Goal: Task Accomplishment & Management: Manage account settings

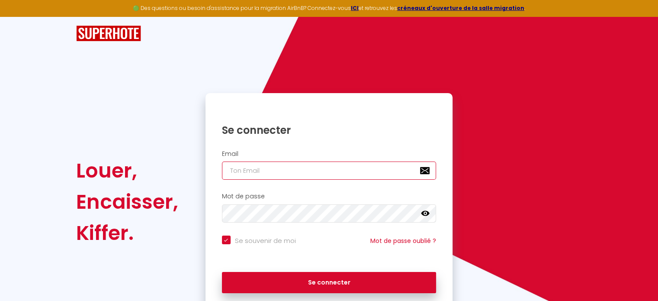
click at [256, 167] on input "email" at bounding box center [329, 170] width 215 height 18
click at [301, 167] on input "email" at bounding box center [329, 170] width 215 height 18
type input "[EMAIL_ADDRESS][DOMAIN_NAME]"
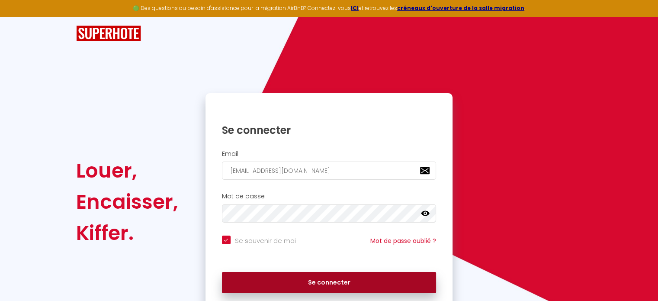
click at [348, 287] on button "Se connecter" at bounding box center [329, 283] width 215 height 22
checkbox input "true"
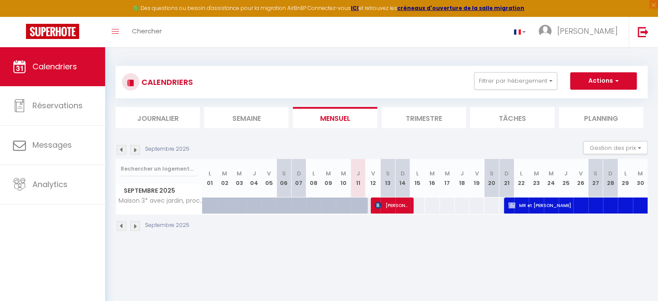
click at [121, 151] on img at bounding box center [122, 150] width 10 height 10
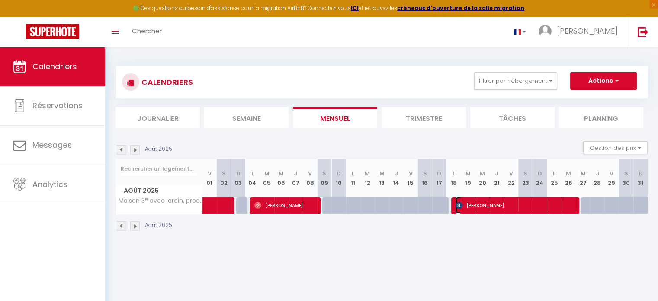
click at [528, 207] on span "[PERSON_NAME]" at bounding box center [515, 205] width 119 height 16
select select "OK"
select select "KO"
select select "0"
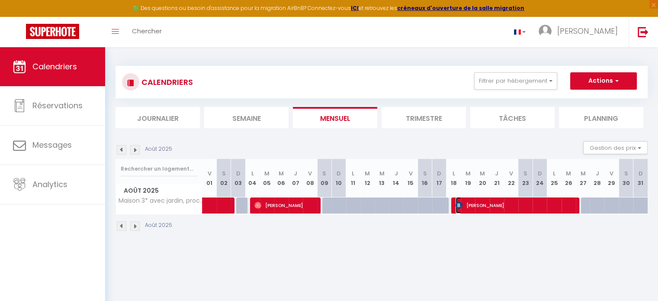
select select "1"
select select
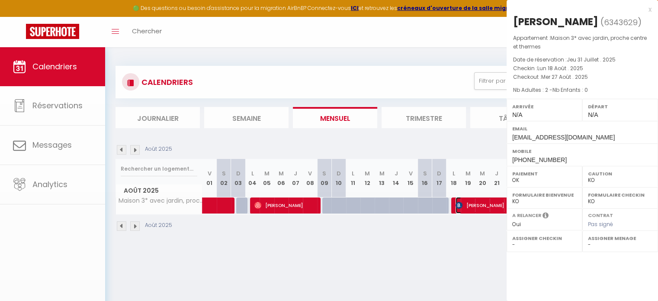
select select "16131"
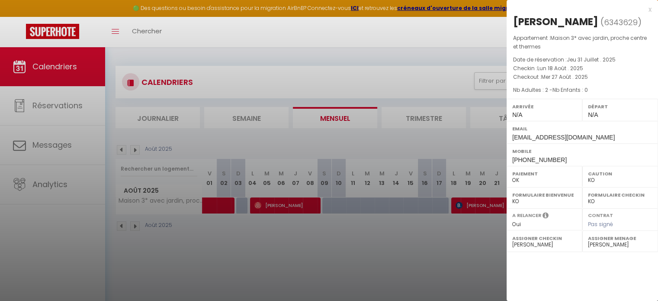
click at [467, 206] on div at bounding box center [329, 150] width 658 height 301
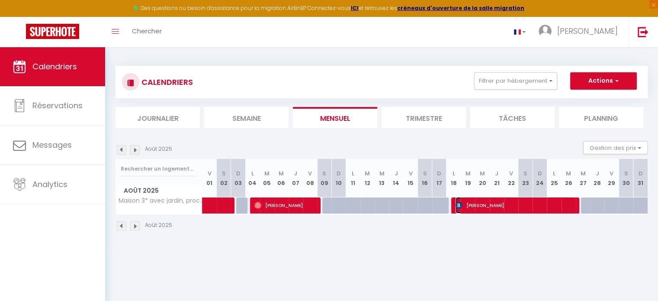
click at [467, 206] on span "[PERSON_NAME]" at bounding box center [515, 205] width 119 height 16
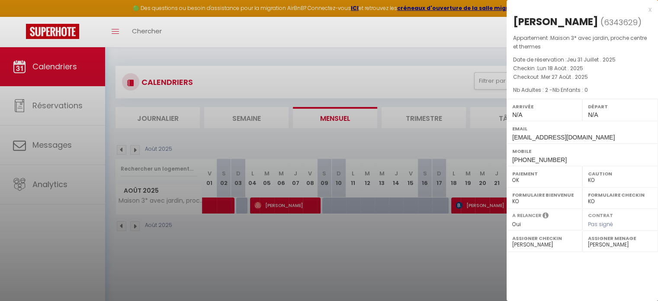
click at [467, 206] on div at bounding box center [329, 150] width 658 height 301
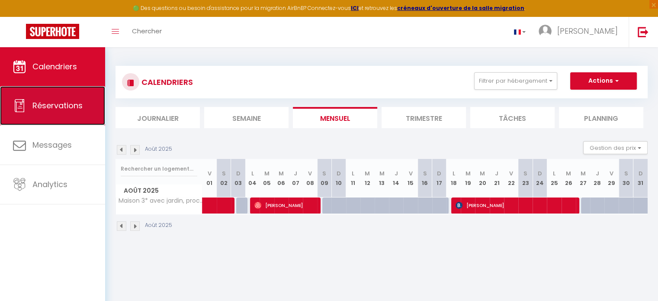
click at [36, 116] on link "Réservations" at bounding box center [52, 105] width 105 height 39
select select "not_cancelled"
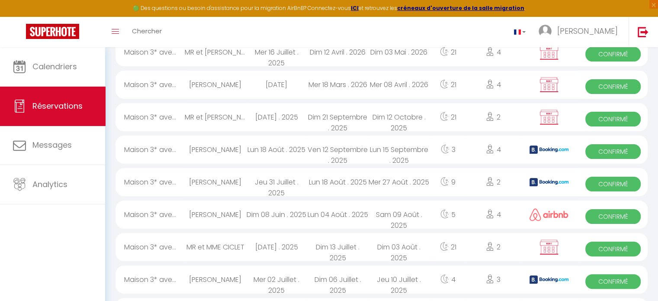
scroll to position [173, 0]
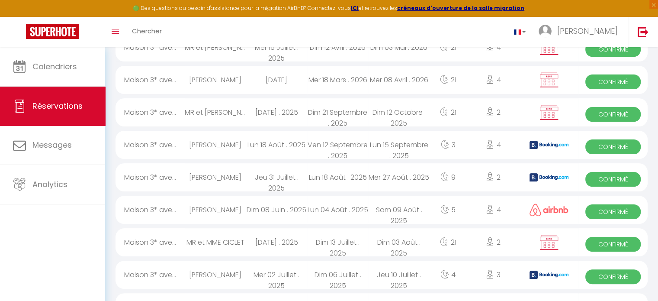
click at [351, 154] on div "Ven 12 Septembre . 2025" at bounding box center [337, 145] width 61 height 28
select select "OK"
select select "KO"
select select "0"
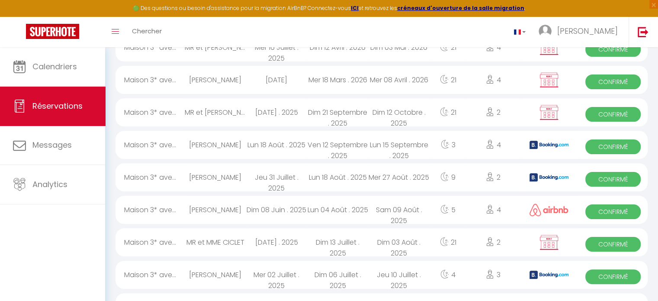
select select "1"
select select
select select "16131"
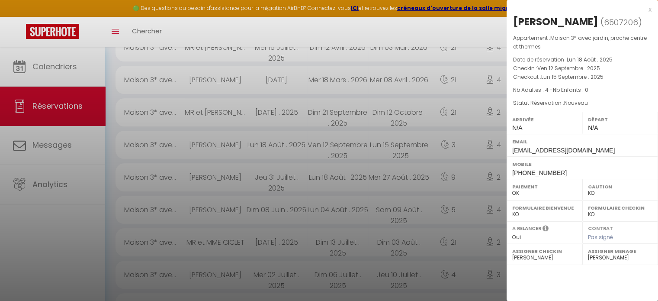
click at [39, 105] on div at bounding box center [329, 150] width 658 height 301
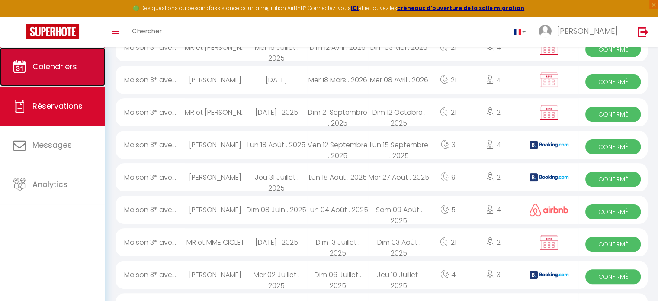
click at [52, 69] on span "Calendriers" at bounding box center [54, 66] width 45 height 11
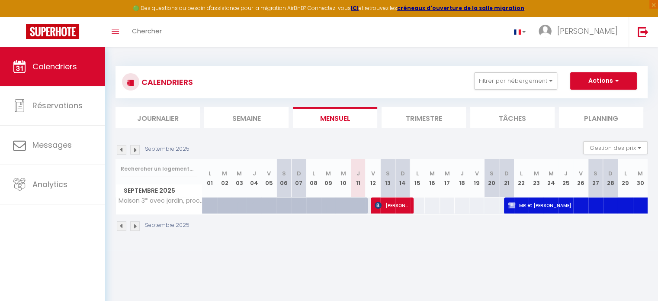
click at [417, 118] on li "Trimestre" at bounding box center [424, 117] width 84 height 21
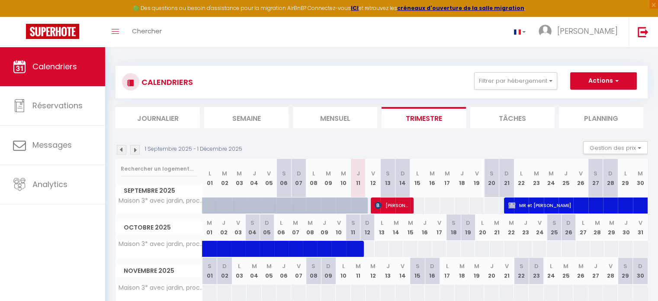
click at [121, 150] on img at bounding box center [122, 150] width 10 height 10
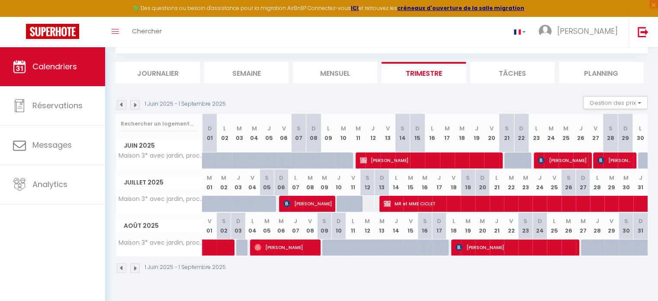
scroll to position [47, 0]
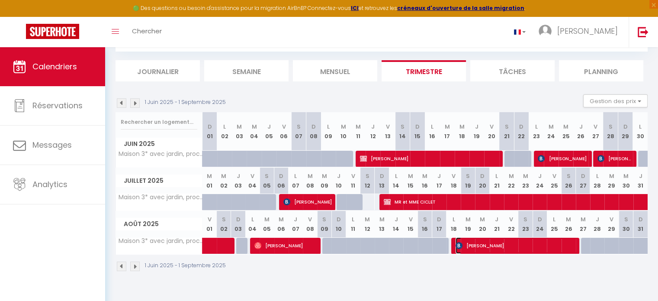
click at [466, 246] on span "[PERSON_NAME]" at bounding box center [517, 245] width 122 height 16
select select "OK"
select select "KO"
select select "0"
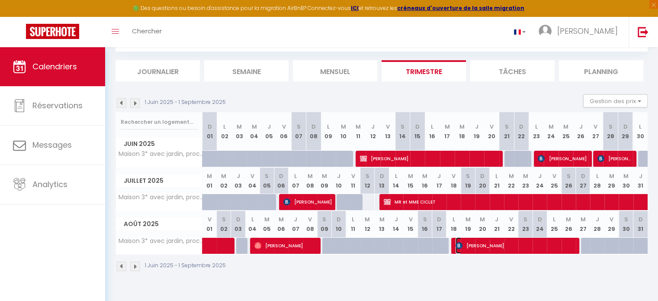
select select "1"
select select
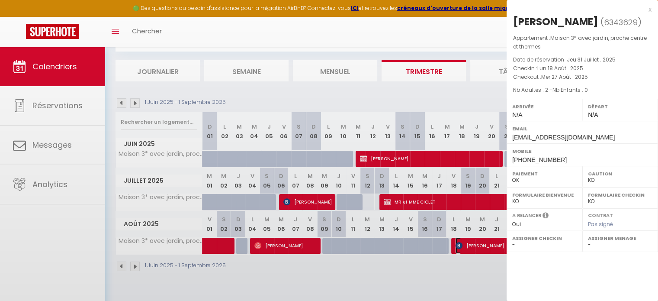
select select "16131"
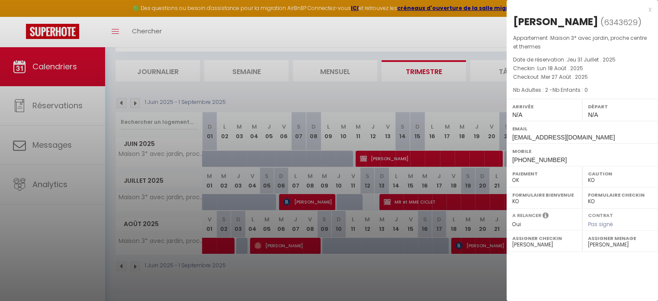
click at [466, 246] on div at bounding box center [329, 150] width 658 height 301
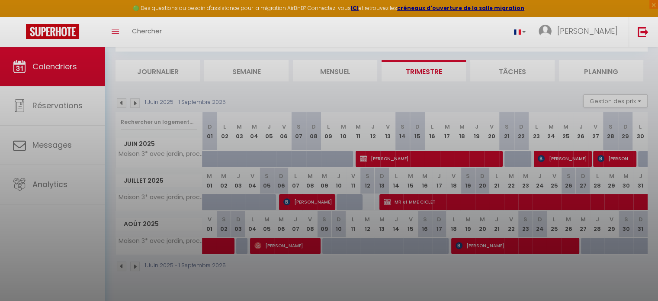
click at [466, 246] on div at bounding box center [329, 150] width 658 height 301
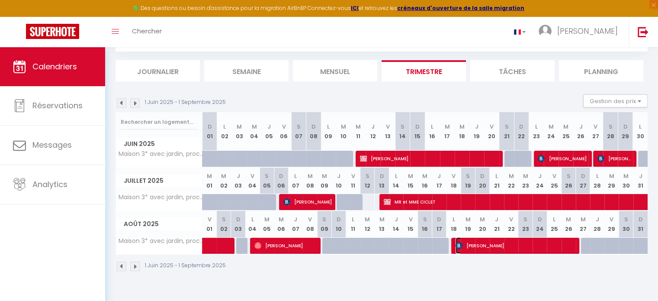
click at [466, 246] on span "[PERSON_NAME]" at bounding box center [517, 245] width 122 height 16
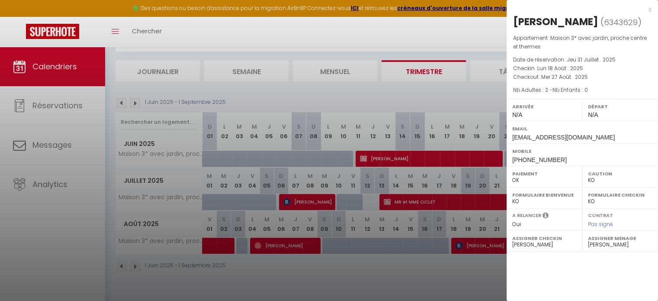
click at [427, 284] on div at bounding box center [329, 150] width 658 height 301
